Goal: Task Accomplishment & Management: Use online tool/utility

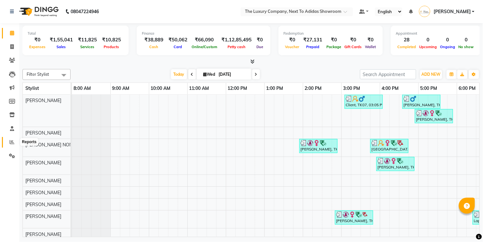
click at [11, 140] on icon at bounding box center [12, 142] width 5 height 5
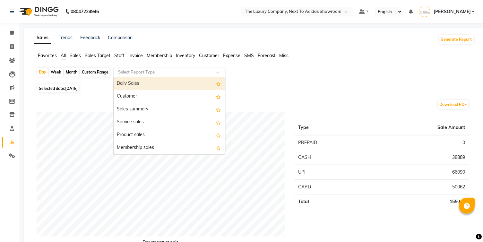
click at [149, 72] on input "text" at bounding box center [163, 72] width 92 height 6
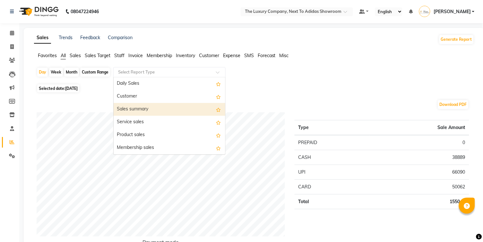
click at [136, 107] on div "Sales summary" at bounding box center [170, 109] width 112 height 13
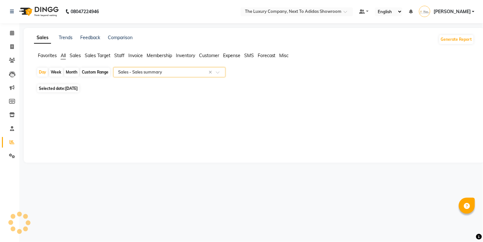
select select "full_report"
select select "csv"
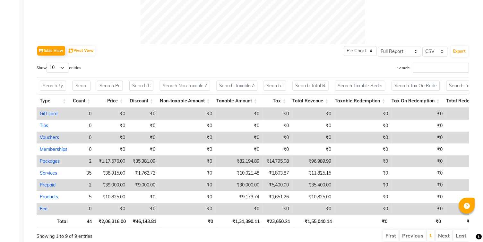
scroll to position [288, 0]
click at [55, 159] on link "Packages" at bounding box center [50, 161] width 20 height 6
select select "full_report"
select select "csv"
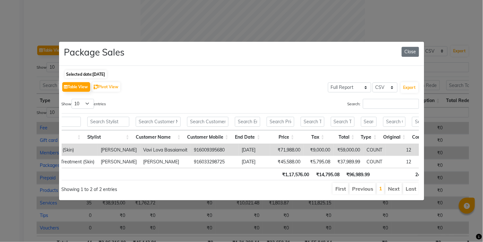
scroll to position [0, 191]
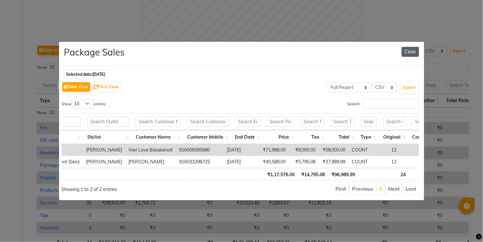
click at [409, 55] on button "Close" at bounding box center [410, 52] width 17 height 10
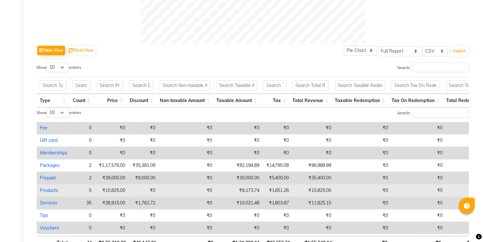
click at [48, 188] on link "Products" at bounding box center [49, 190] width 18 height 6
select select "full_report"
select select "csv"
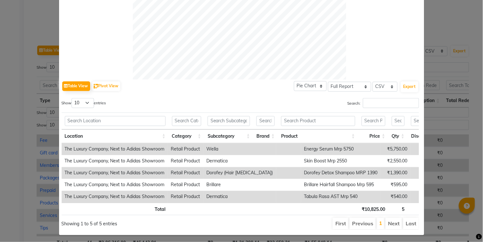
scroll to position [186, 0]
select select "50"
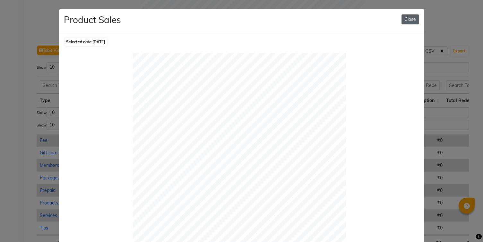
scroll to position [0, 0]
click at [405, 22] on button "Close" at bounding box center [410, 19] width 17 height 10
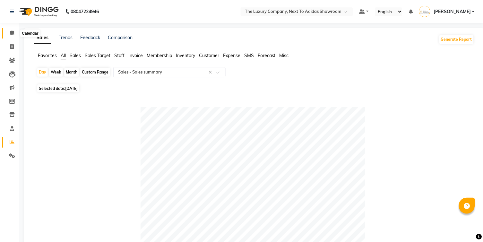
click at [12, 33] on icon at bounding box center [12, 32] width 4 height 5
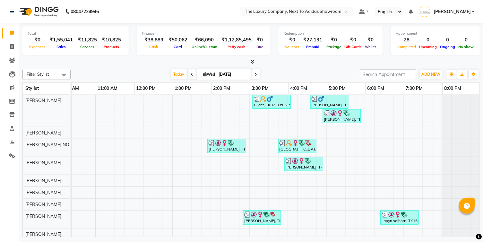
scroll to position [0, 92]
